Goal: Task Accomplishment & Management: Manage account settings

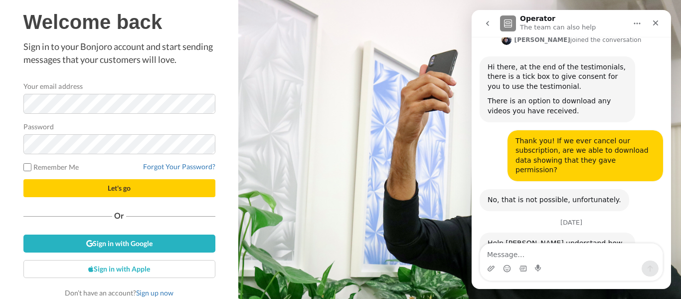
scroll to position [648, 0]
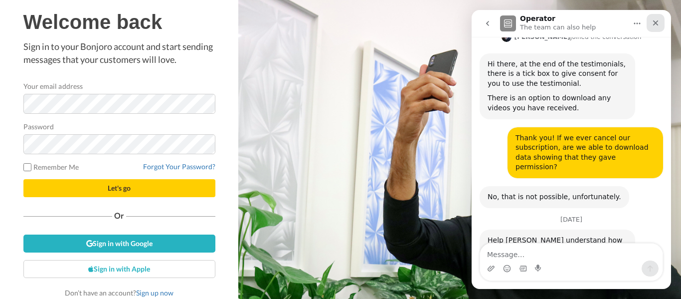
click at [653, 27] on div "Close" at bounding box center [656, 23] width 18 height 18
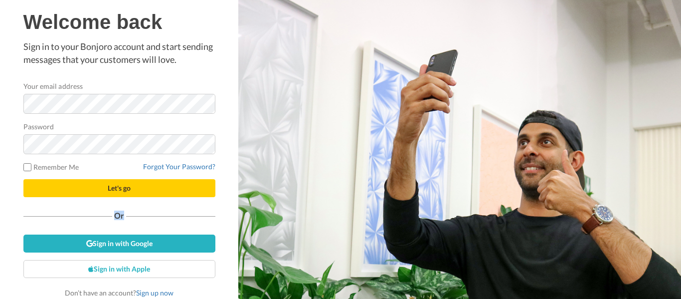
click at [70, 219] on div "Welcome back Sign in to your Bonjoro account and start sending messages that yo…" at bounding box center [119, 154] width 192 height 287
click at [97, 186] on button "Let's go" at bounding box center [119, 188] width 192 height 18
